Goal: Task Accomplishment & Management: Use online tool/utility

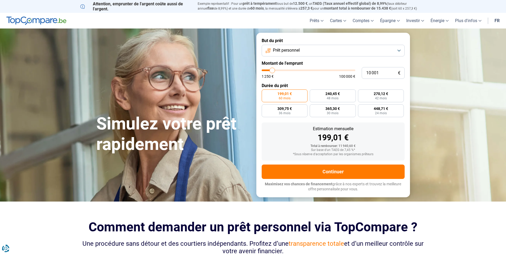
click at [398, 50] on button "Prêt personnel" at bounding box center [333, 51] width 143 height 12
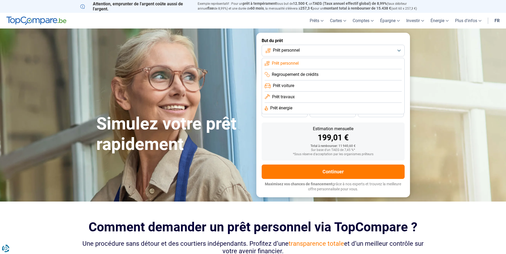
click at [280, 107] on span "Prêt énergie" at bounding box center [281, 108] width 22 height 6
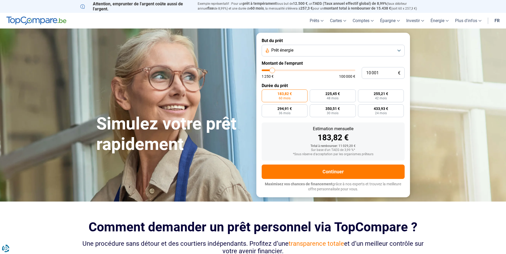
type input "11 000"
type input "11000"
type input "11 750"
type input "11750"
type input "12 500"
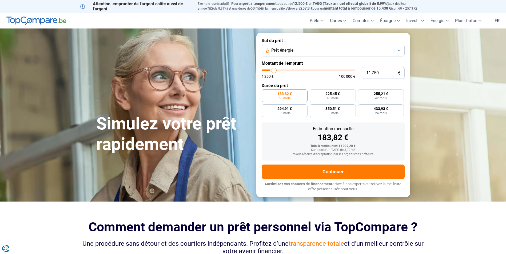
type input "12500"
type input "13 000"
type input "13000"
type input "14 000"
type input "14000"
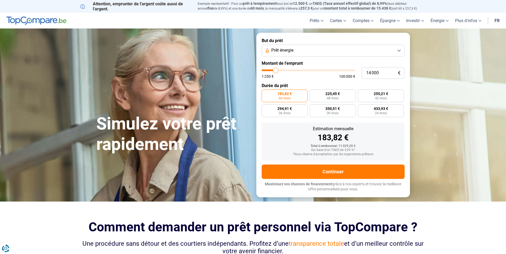
type input "14 750"
type input "14750"
type input "15 750"
type input "15750"
type input "16 000"
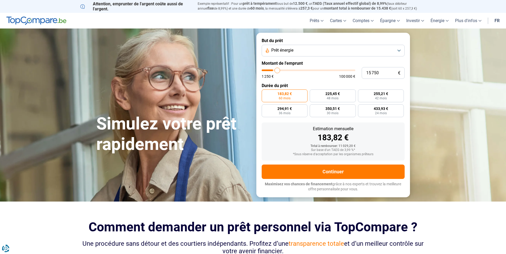
type input "16000"
type input "16 500"
type input "16500"
type input "17 250"
type input "17250"
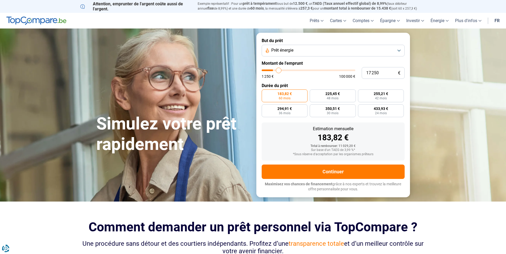
type input "19 250"
type input "19250"
type input "21 250"
type input "21250"
type input "23 250"
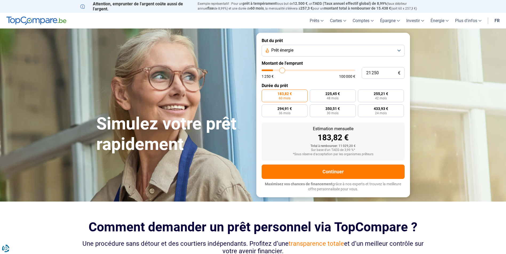
type input "23250"
type input "26 250"
type input "26250"
type input "29 500"
type input "29500"
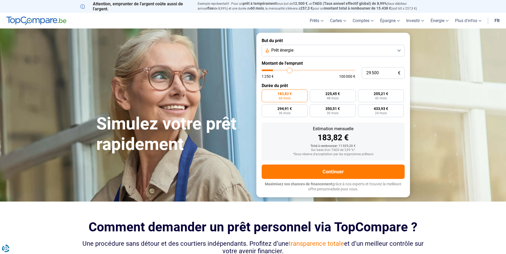
type input "32 000"
type input "32000"
type input "35 500"
type input "35500"
type input "38 500"
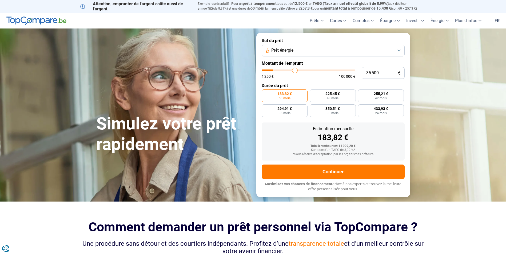
type input "38500"
type input "43 500"
type input "43500"
type input "49 000"
type input "49000"
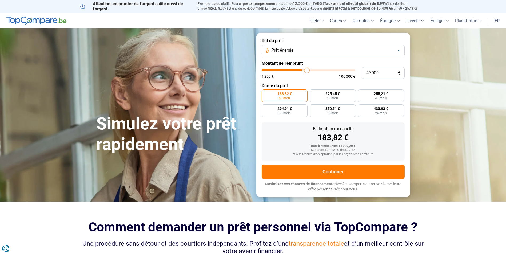
type input "53 250"
type input "53250"
type input "57 500"
type input "57500"
type input "60 250"
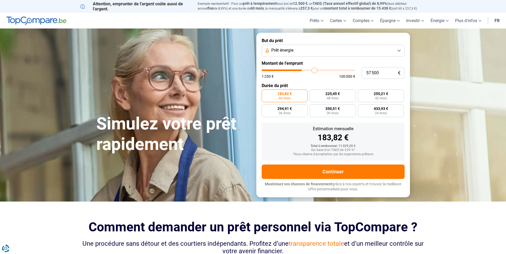
type input "60250"
type input "62 250"
type input "62250"
type input "64 500"
type input "64500"
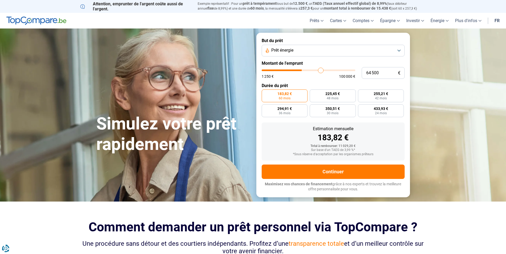
type input "65 250"
type input "65250"
type input "66 500"
type input "66500"
type input "68 250"
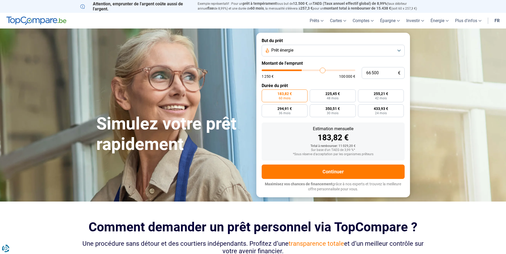
type input "68250"
type input "69 250"
type input "69250"
type input "71 000"
type input "71000"
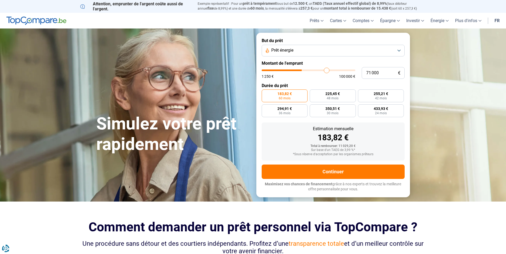
type input "72 000"
type input "72000"
type input "73 250"
type input "73250"
type input "74 000"
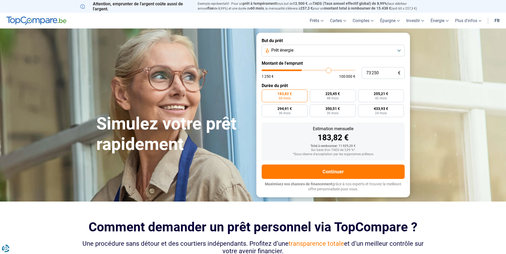
type input "74000"
type input "74 250"
type input "74250"
type input "74 750"
type input "74750"
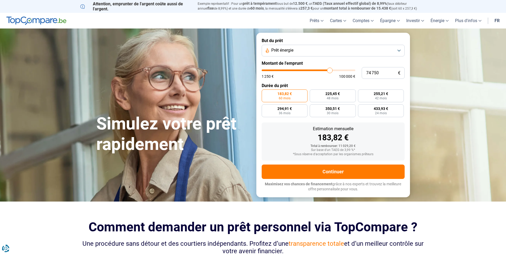
type input "75 250"
type input "75250"
type input "75 750"
type input "75750"
type input "76 250"
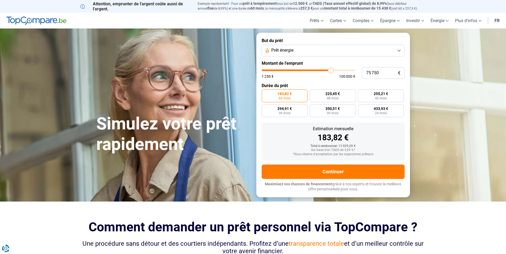
type input "76250"
type input "76 500"
type input "76500"
type input "76 750"
type input "76750"
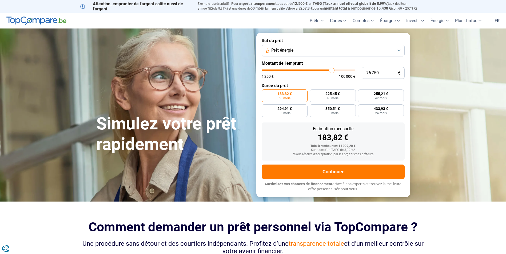
type input "76 500"
type input "76500"
type input "76 250"
type input "76250"
type input "75 500"
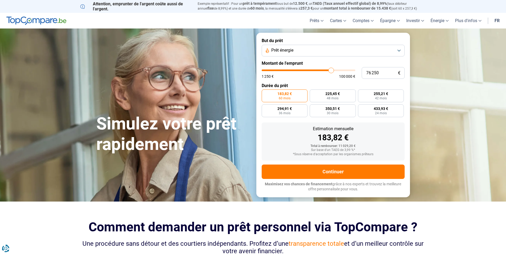
type input "75500"
type input "75 000"
type input "75000"
type input "73 750"
type input "73750"
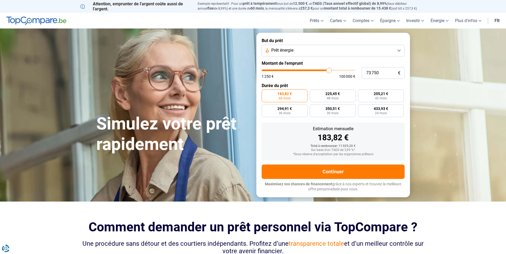
type input "72 750"
type input "72750"
type input "72 250"
type input "72250"
type input "70 750"
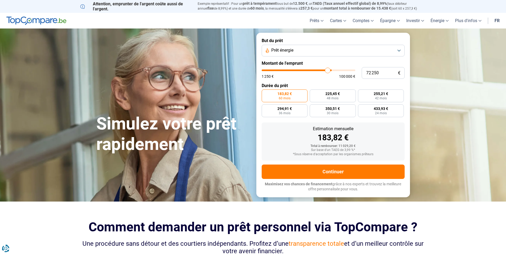
type input "70750"
type input "69 500"
type input "69500"
type input "68 250"
type input "68250"
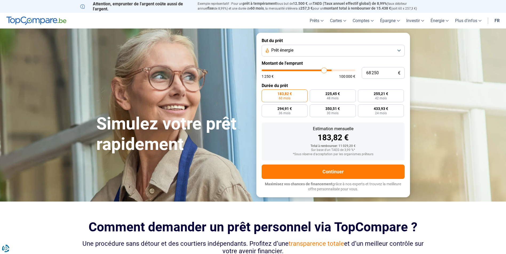
type input "67 250"
type input "67250"
type input "66 250"
type input "66250"
type input "64 500"
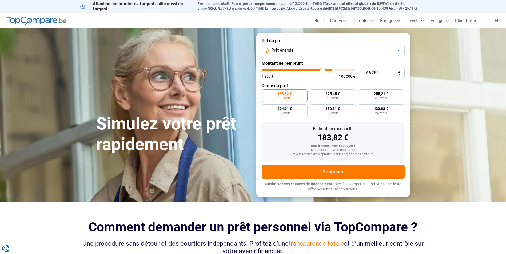
type input "64500"
type input "63 250"
type input "63250"
type input "61 750"
type input "61750"
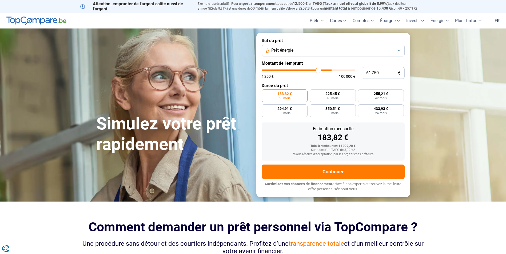
type input "60 750"
type input "60750"
type input "60 000"
type input "60000"
type input "58 500"
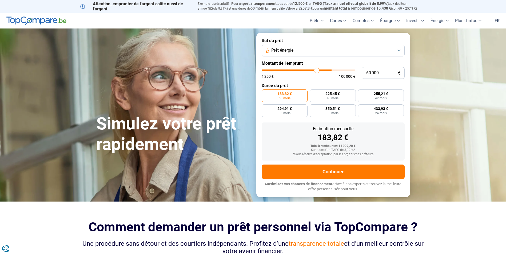
type input "58500"
type input "57 500"
type input "57500"
type input "56 000"
type input "56000"
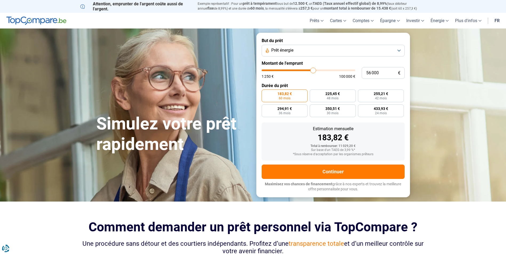
type input "55 000"
type input "55000"
type input "53 250"
type input "53250"
type input "52 000"
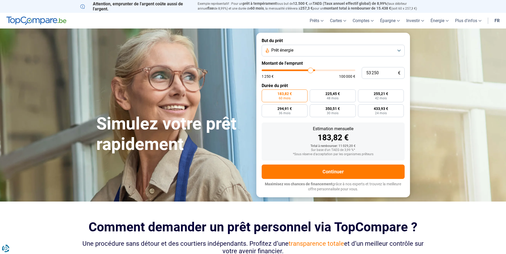
type input "52000"
type input "50 500"
type input "50500"
type input "49 750"
type input "49750"
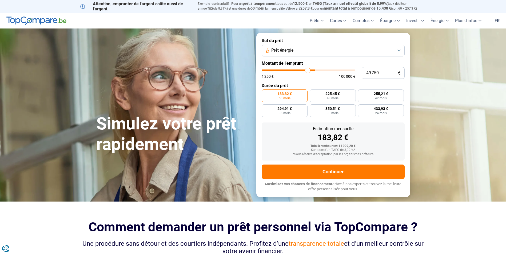
type input "48 250"
type input "48250"
type input "47 250"
type input "47250"
type input "46 500"
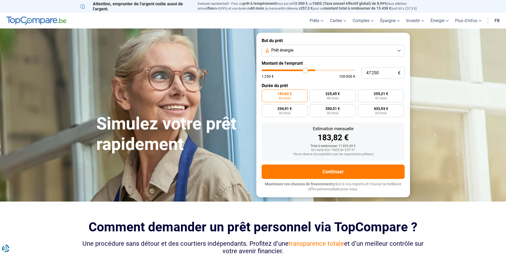
type input "46500"
type input "45 750"
type input "45750"
type input "45 000"
type input "45000"
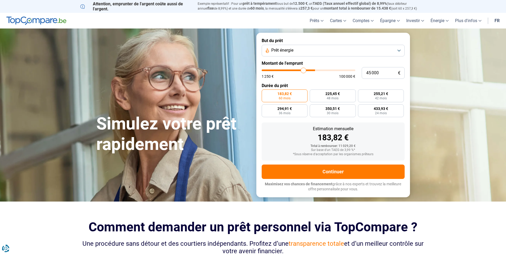
type input "44 250"
type input "44250"
type input "43 000"
type input "43000"
type input "42 500"
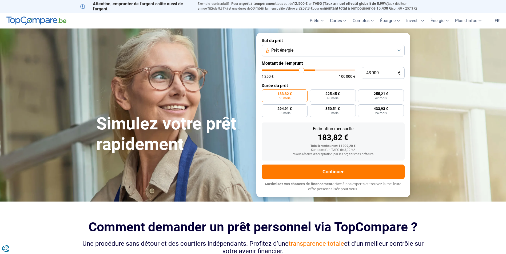
type input "42500"
type input "41 500"
type input "41500"
type input "41 250"
type input "41250"
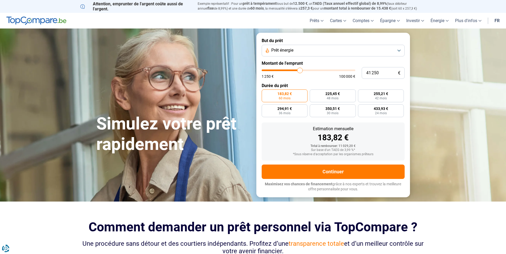
type input "40 750"
type input "40750"
type input "39 750"
type input "39750"
type input "39 250"
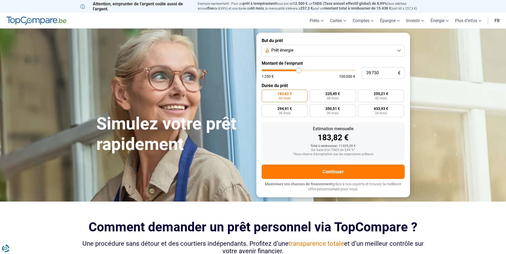
type input "39250"
type input "38 750"
type input "38750"
type input "38 000"
type input "38000"
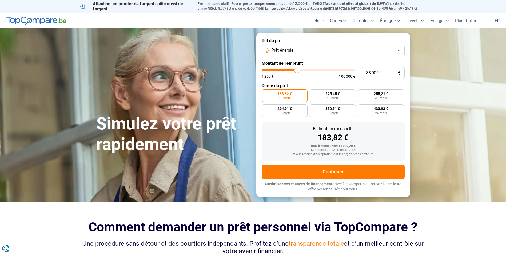
type input "37 000"
type input "37000"
type input "36 500"
type input "36500"
type input "35 750"
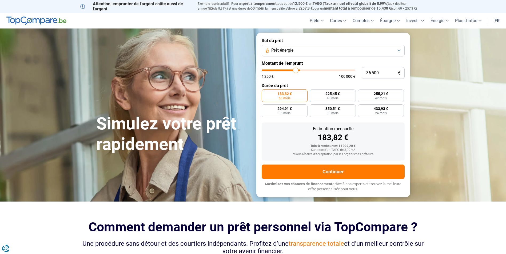
type input "35750"
type input "35 000"
type input "35000"
type input "34 250"
type input "34250"
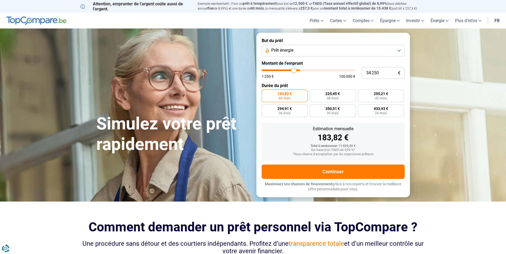
type input "34 000"
type input "34000"
type input "33 500"
type input "33500"
type input "33 250"
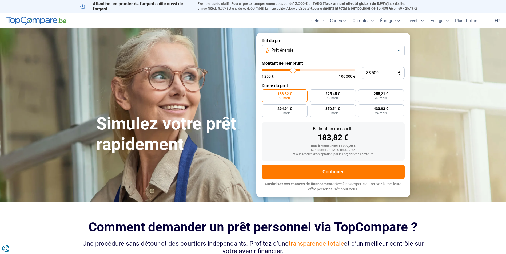
type input "33250"
type input "32 500"
type input "32500"
type input "32 000"
type input "32000"
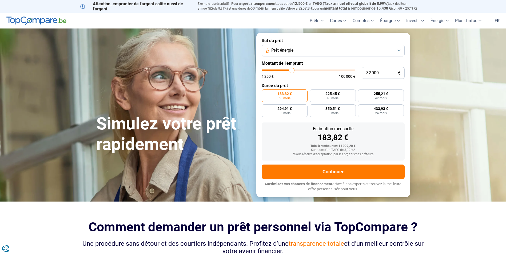
type input "31 250"
type input "31250"
type input "31 000"
type input "31000"
type input "30 750"
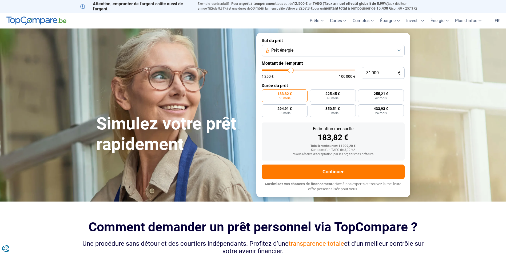
type input "30750"
type input "30 500"
type input "30500"
type input "30 250"
type input "30250"
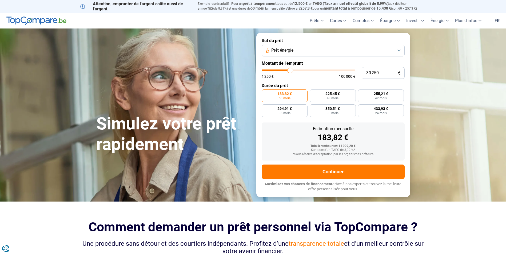
type input "29 750"
type input "29750"
type input "29 500"
type input "29500"
type input "29 250"
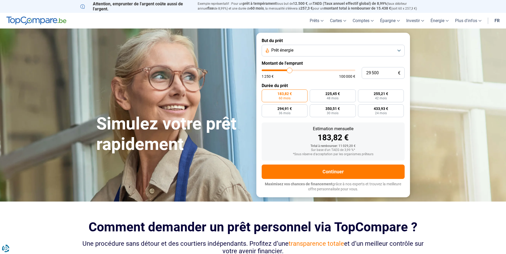
type input "29250"
type input "29 000"
type input "29000"
type input "28 750"
type input "28750"
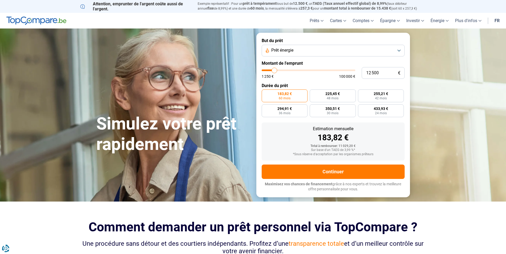
drag, startPoint x: 272, startPoint y: 70, endPoint x: 274, endPoint y: 72, distance: 3.0
click at [274, 71] on input "range" at bounding box center [309, 71] width 94 height 2
click at [399, 49] on button "Prêt énergie" at bounding box center [333, 51] width 143 height 12
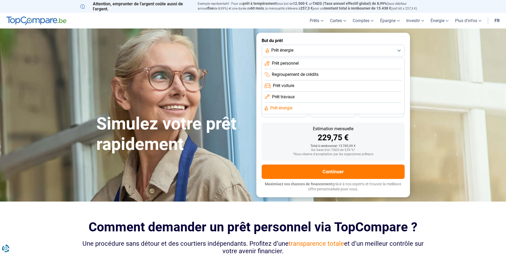
click at [285, 95] on span "Prêt travaux" at bounding box center [283, 97] width 23 height 6
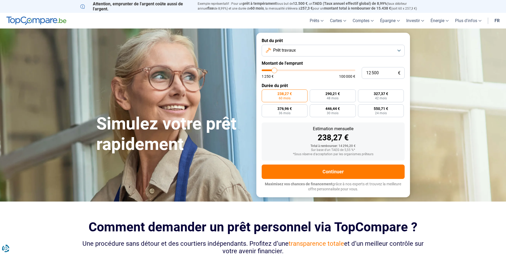
click at [399, 49] on button "Prêt travaux" at bounding box center [333, 51] width 143 height 12
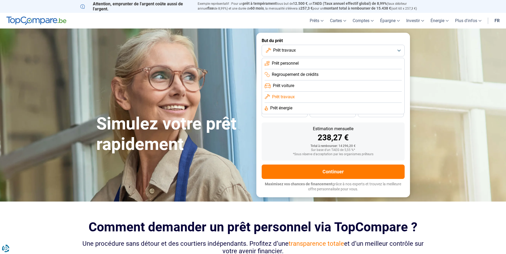
click at [285, 84] on span "Prêt voiture" at bounding box center [283, 86] width 21 height 6
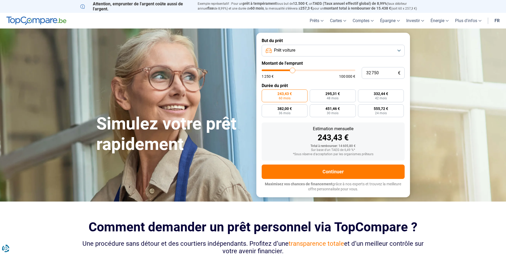
drag, startPoint x: 276, startPoint y: 70, endPoint x: 293, endPoint y: 69, distance: 17.1
click at [293, 70] on input "range" at bounding box center [309, 71] width 94 height 2
